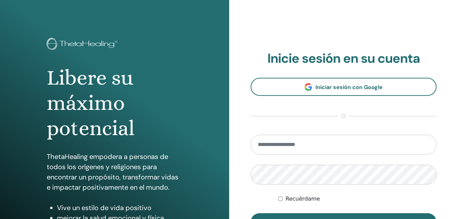
scroll to position [24, 0]
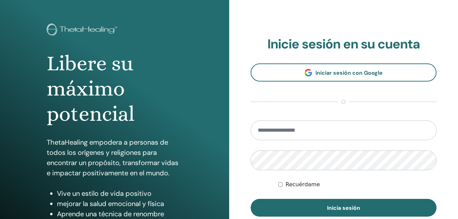
click at [361, 132] on input "email" at bounding box center [344, 130] width 186 height 20
click at [283, 184] on div "Recuérdame" at bounding box center [357, 184] width 158 height 8
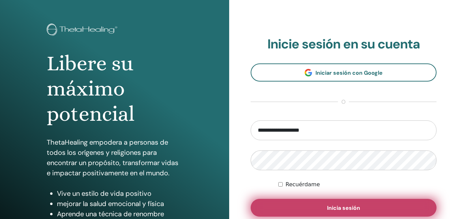
click at [373, 208] on button "Inicia sesión" at bounding box center [344, 208] width 186 height 18
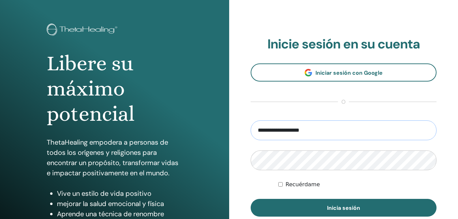
click at [342, 126] on input "**********" at bounding box center [344, 130] width 186 height 20
type input "**********"
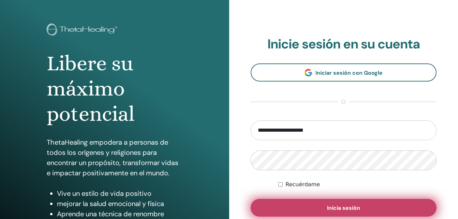
click at [336, 206] on span "Inicia sesión" at bounding box center [343, 207] width 33 height 7
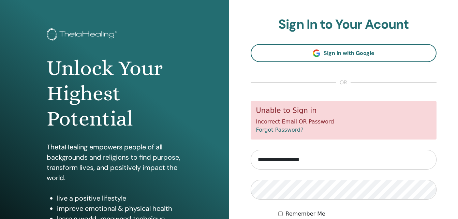
scroll to position [16, 0]
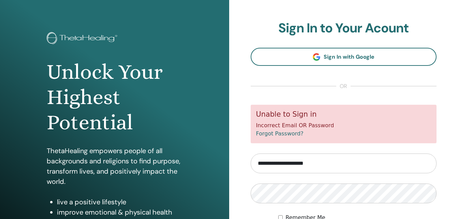
scroll to position [14, 0]
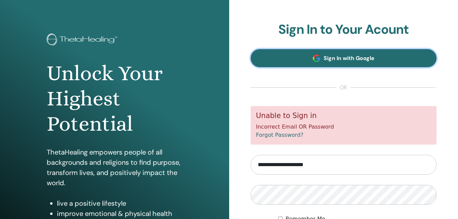
click at [350, 60] on span "Sign In with Google" at bounding box center [349, 58] width 51 height 7
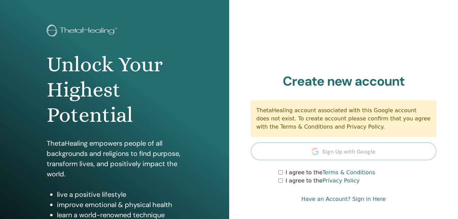
scroll to position [39, 0]
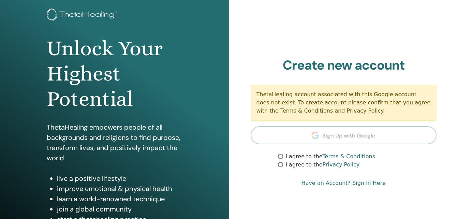
click at [372, 135] on section "Create new account ThetaHealing account associated with this Google account doe…" at bounding box center [344, 113] width 186 height 111
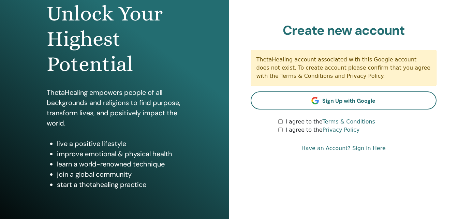
scroll to position [74, 0]
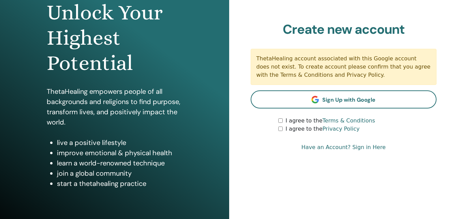
click at [350, 146] on link "Have an Account? Sign in Here" at bounding box center [343, 147] width 84 height 8
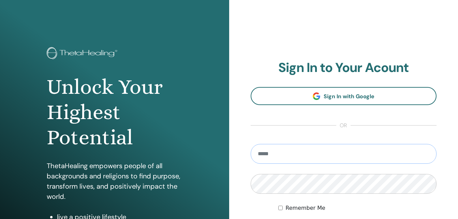
click at [331, 157] on input "email" at bounding box center [344, 154] width 186 height 20
type input "**********"
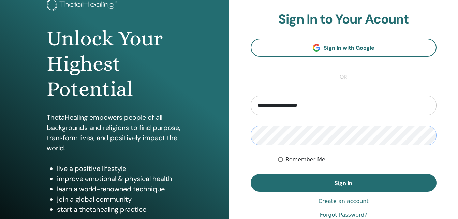
scroll to position [63, 0]
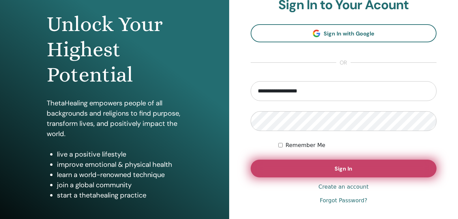
click at [363, 172] on button "Sign In" at bounding box center [344, 169] width 186 height 18
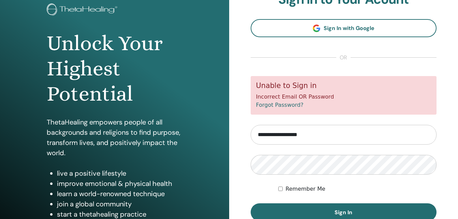
scroll to position [59, 0]
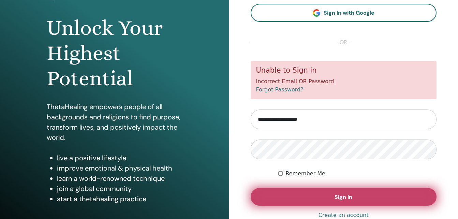
click at [327, 200] on button "Sign In" at bounding box center [344, 197] width 186 height 18
